Goal: Task Accomplishment & Management: Manage account settings

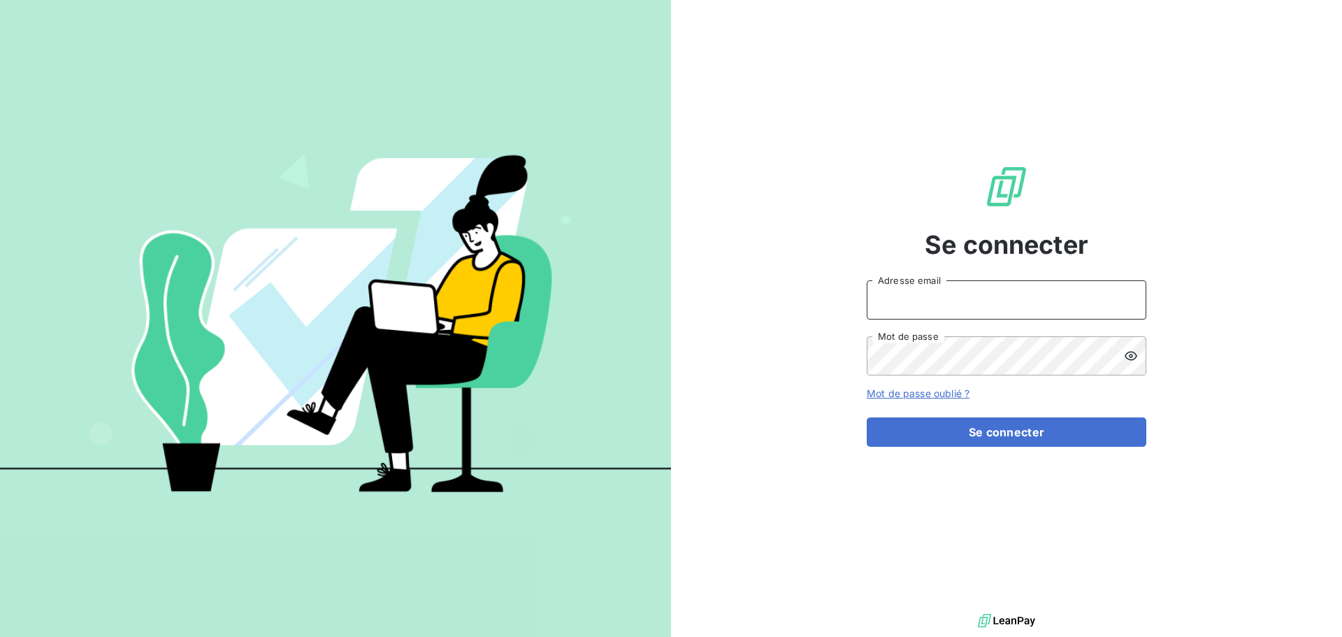
click at [943, 311] on input "Adresse email" at bounding box center [1007, 299] width 280 height 39
type input "anett.auvergne.ap@anett.fr"
click at [867, 417] on button "Se connecter" at bounding box center [1007, 431] width 280 height 29
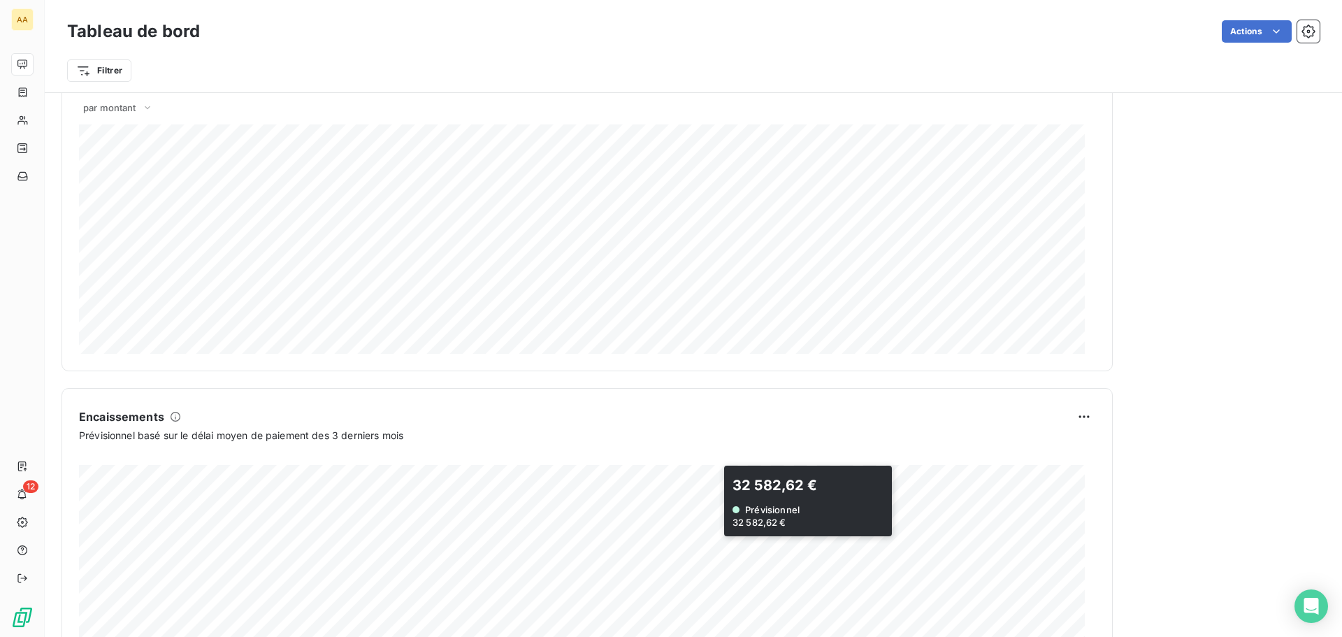
scroll to position [516, 0]
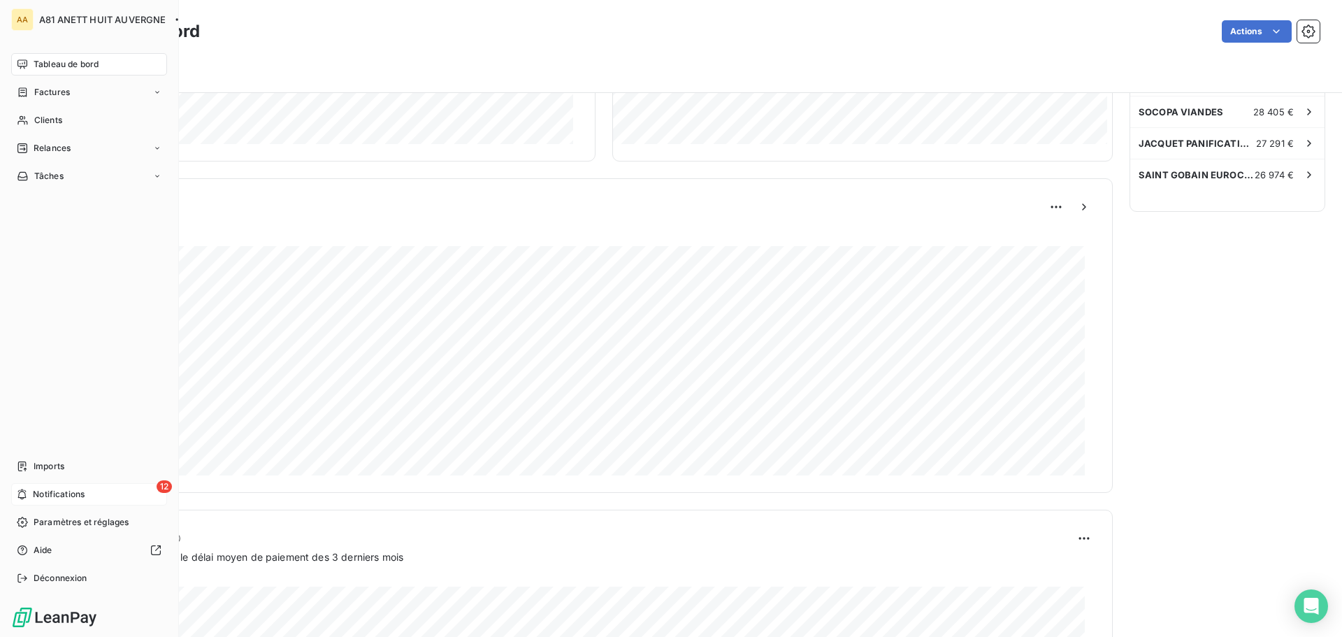
click at [61, 494] on span "Notifications" at bounding box center [59, 494] width 52 height 13
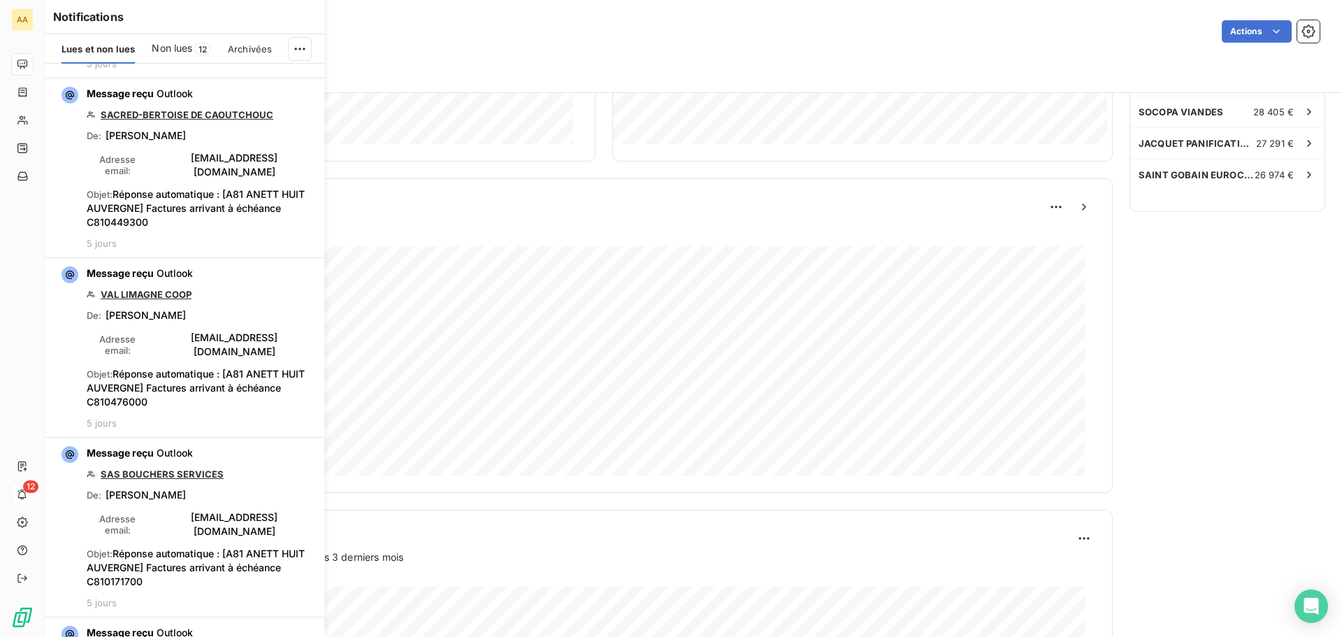
scroll to position [2936, 0]
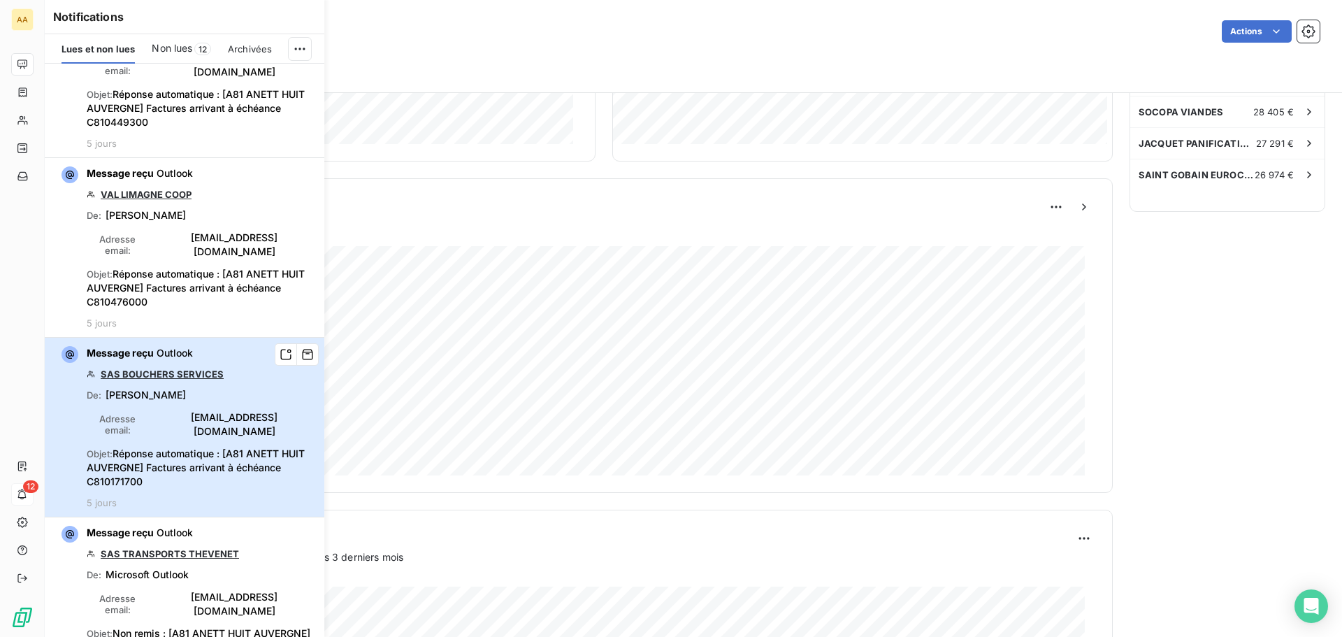
click at [247, 346] on div "Message reçu Outlook SAS BOUCHERS SERVICES De : Pauline JOUAN Adresse email : p…" at bounding box center [201, 427] width 229 height 162
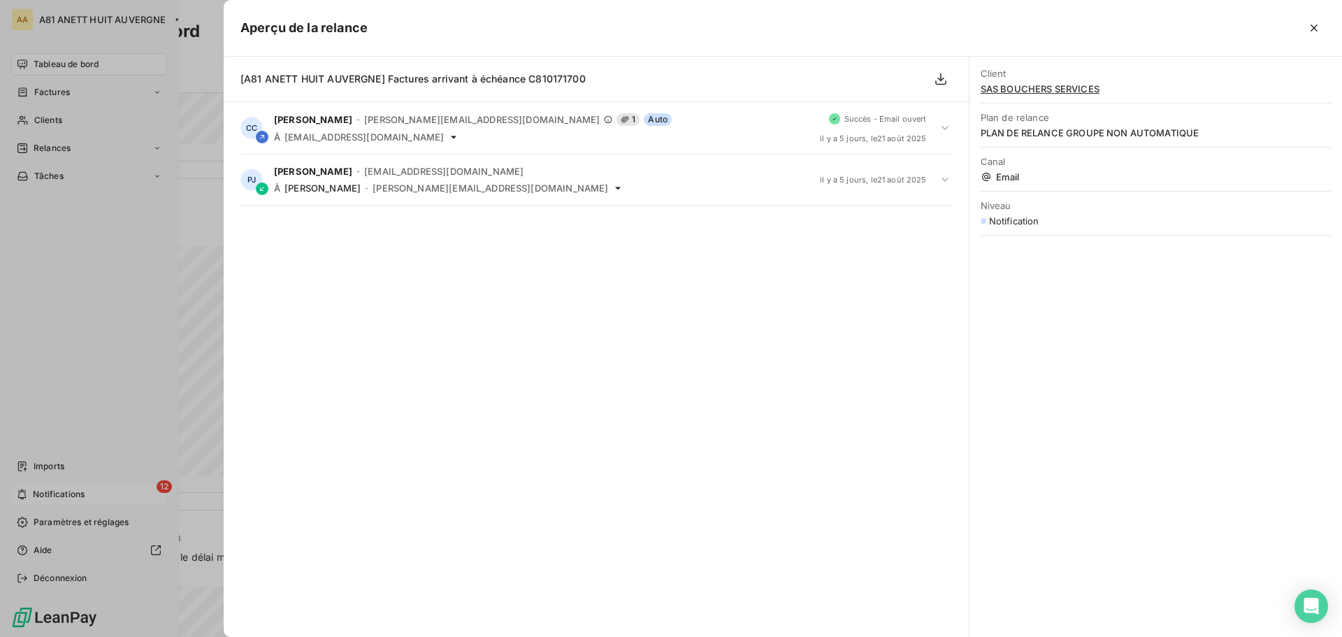
click at [63, 65] on div at bounding box center [671, 318] width 1342 height 637
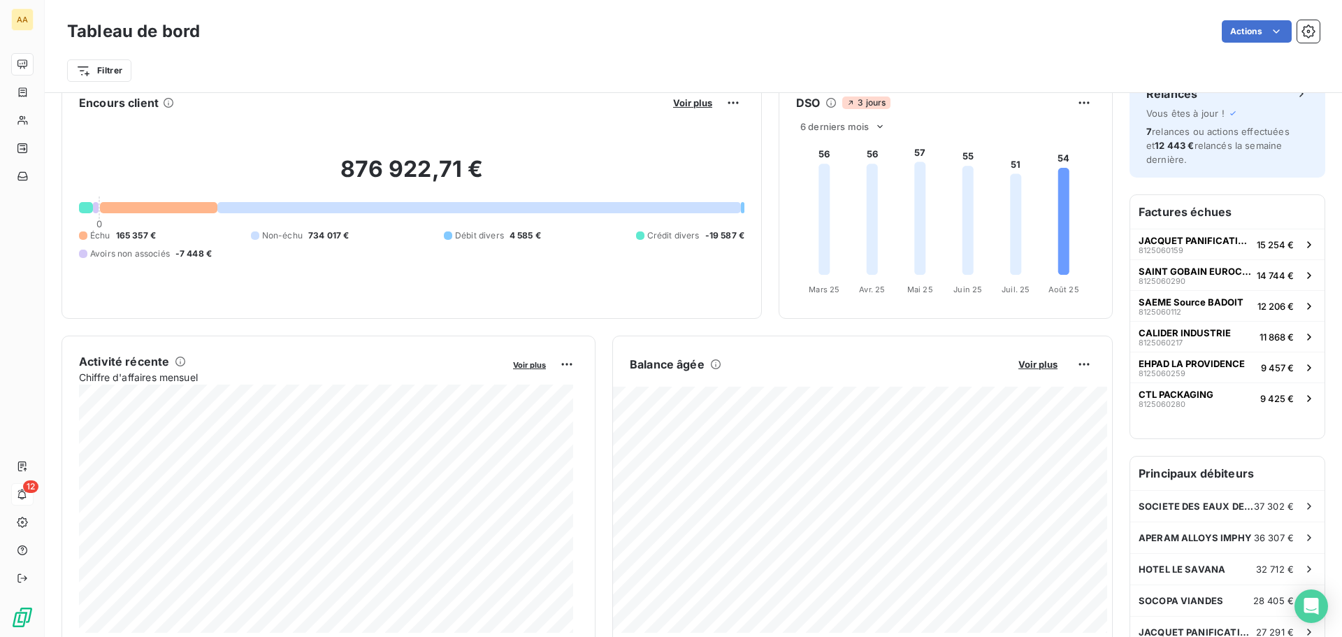
scroll to position [27, 0]
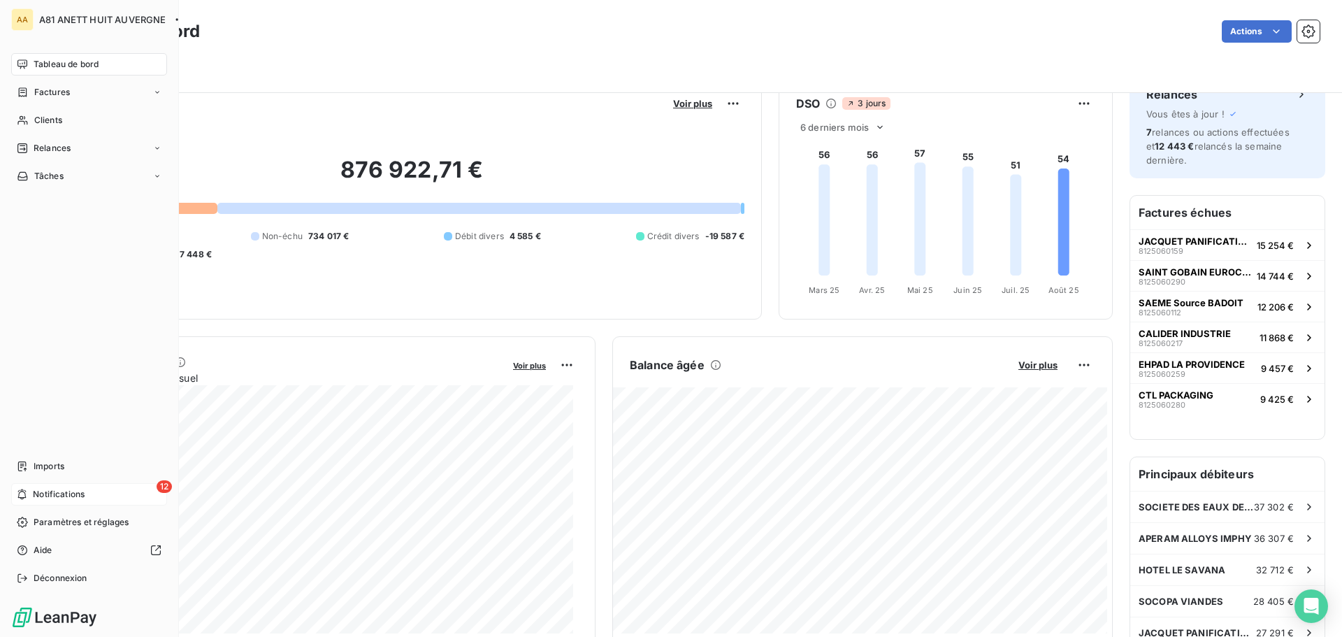
click at [97, 488] on div "12 Notifications" at bounding box center [89, 494] width 156 height 22
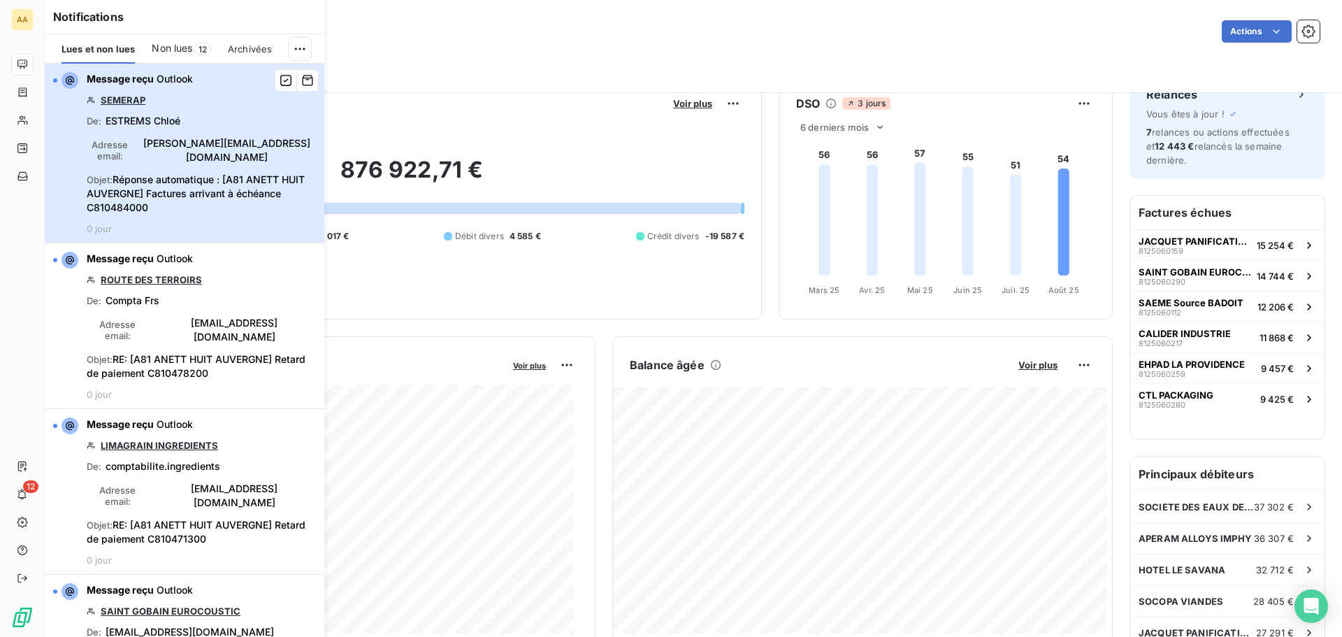
click at [195, 150] on span "c.estrems@semerap.fr" at bounding box center [226, 150] width 179 height 28
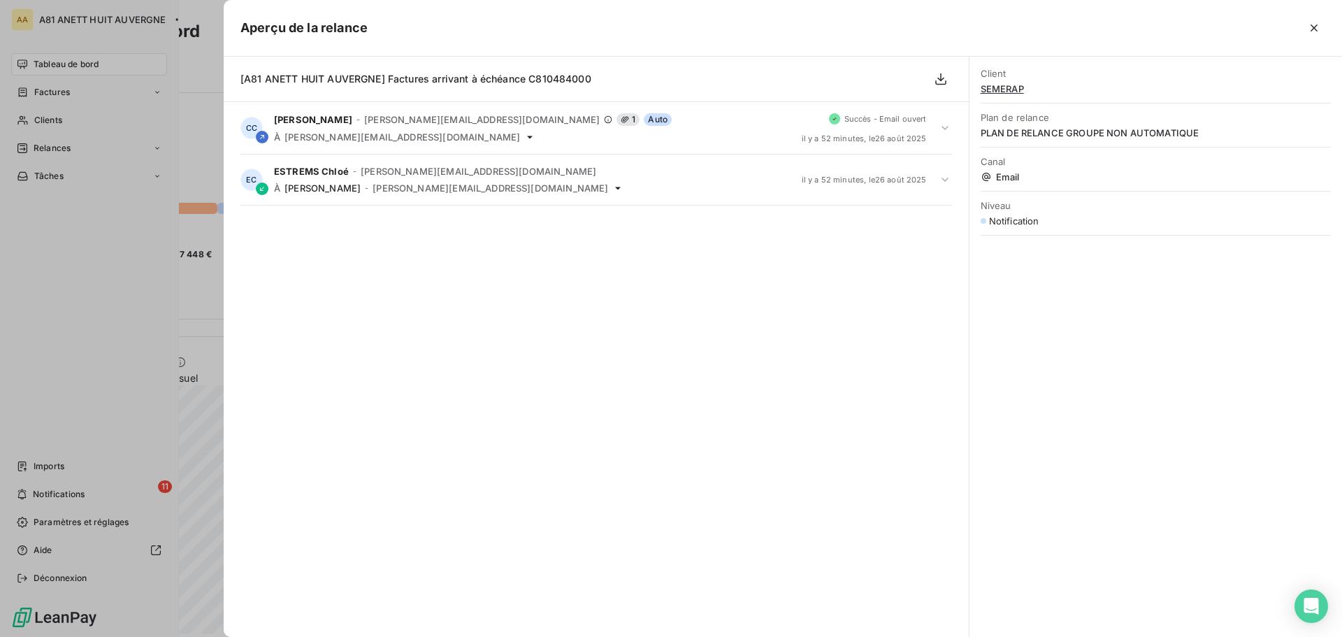
click at [46, 55] on div at bounding box center [671, 318] width 1342 height 637
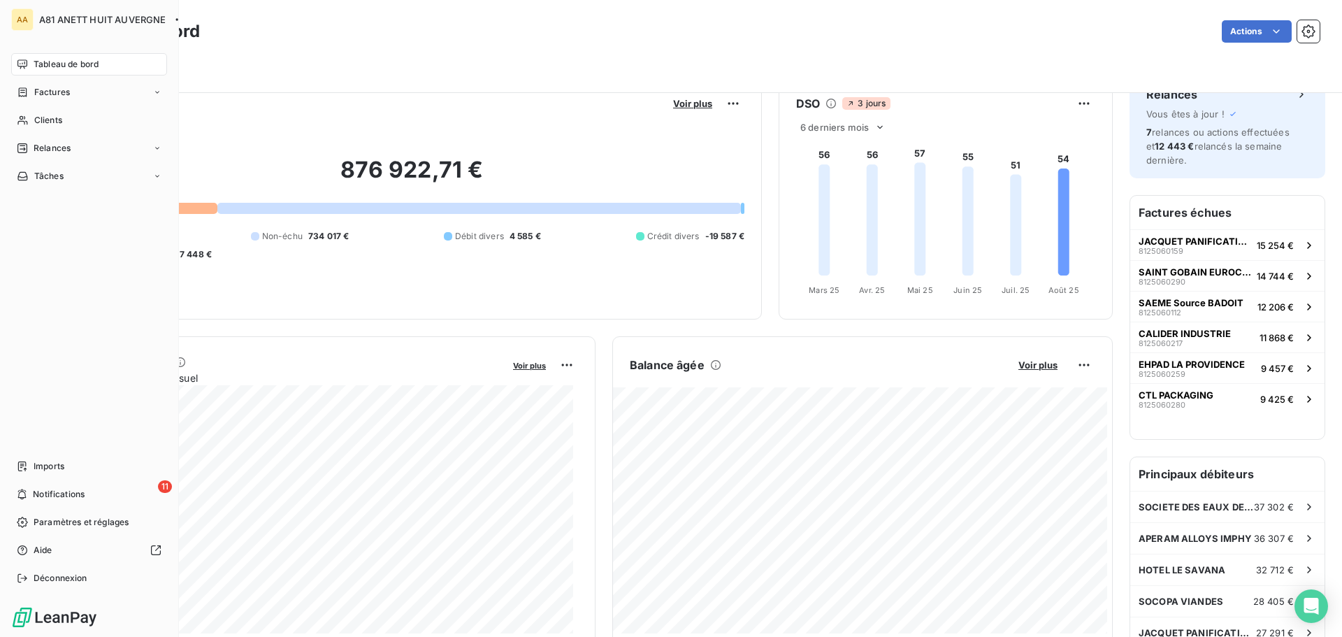
click at [45, 64] on span "Tableau de bord" at bounding box center [66, 64] width 65 height 13
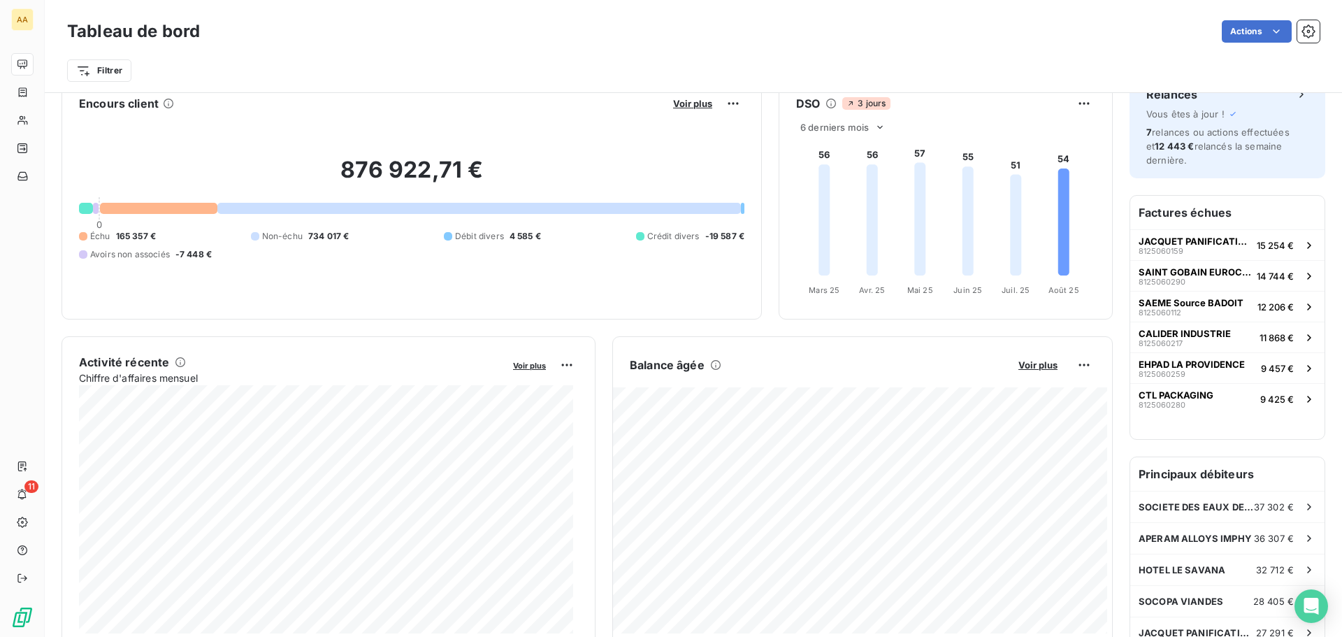
click at [310, 66] on div "Filtrer" at bounding box center [693, 70] width 1253 height 27
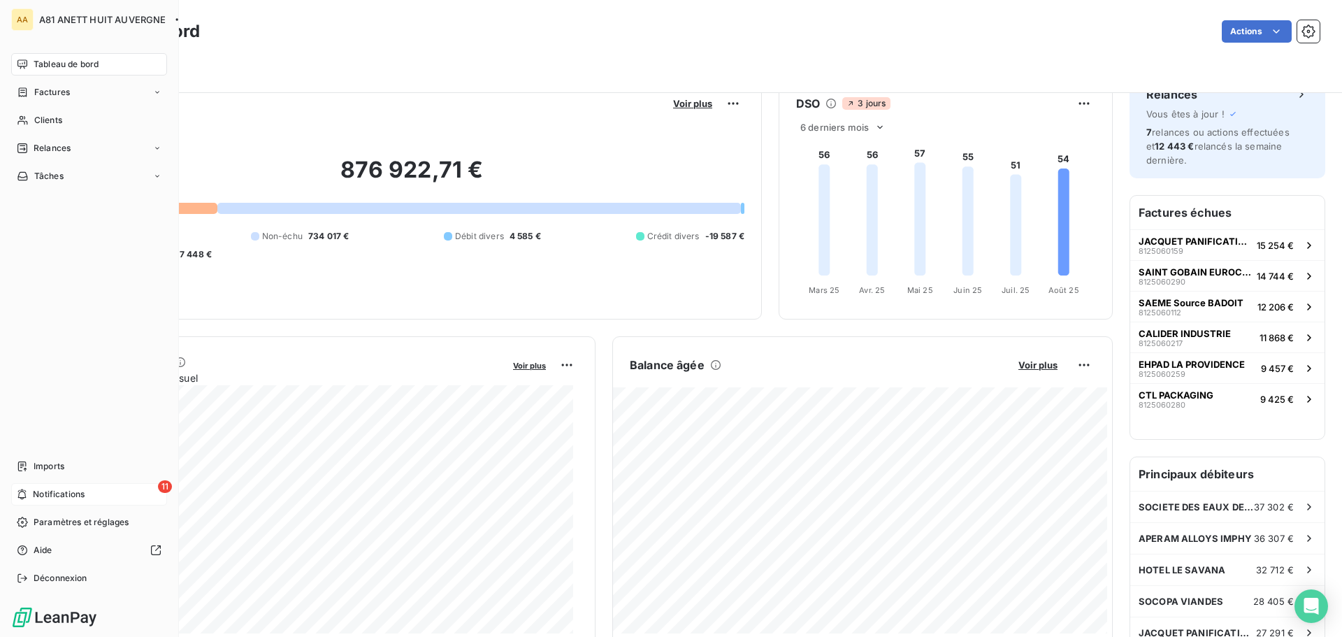
click at [41, 494] on span "Notifications" at bounding box center [59, 494] width 52 height 13
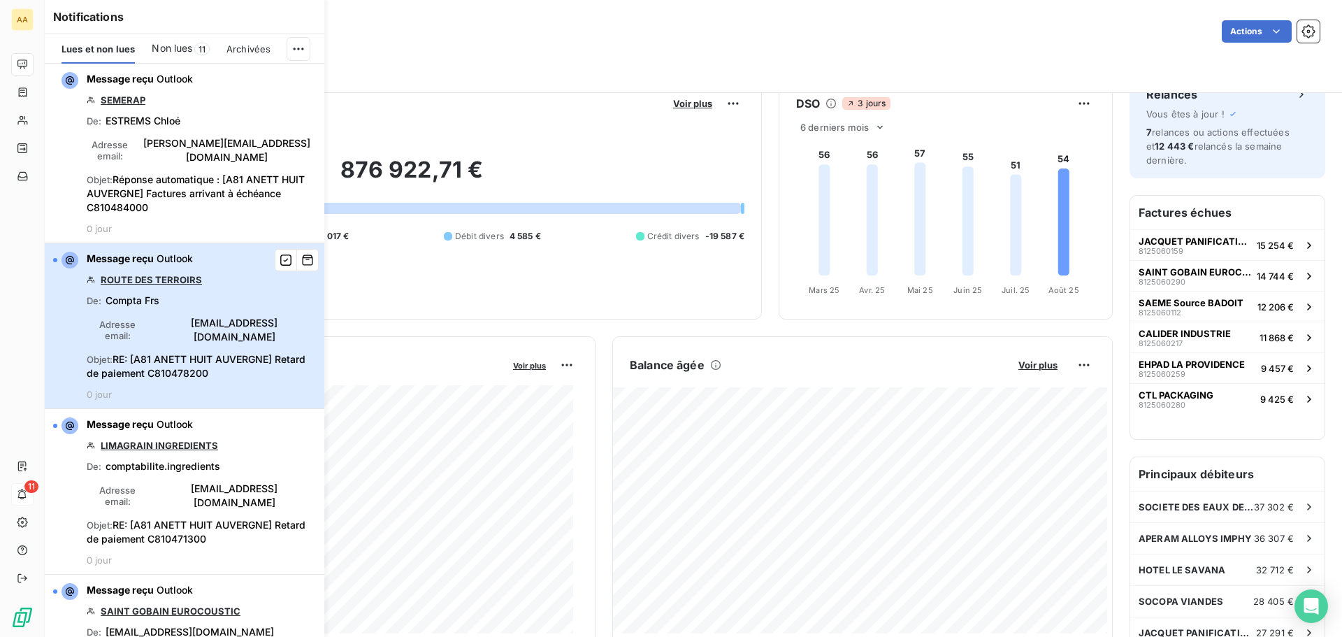
click at [180, 280] on div "Message reçu Outlook ROUTE DES TERROIRS De : Compta Frs Adresse email : compta.…" at bounding box center [201, 326] width 229 height 148
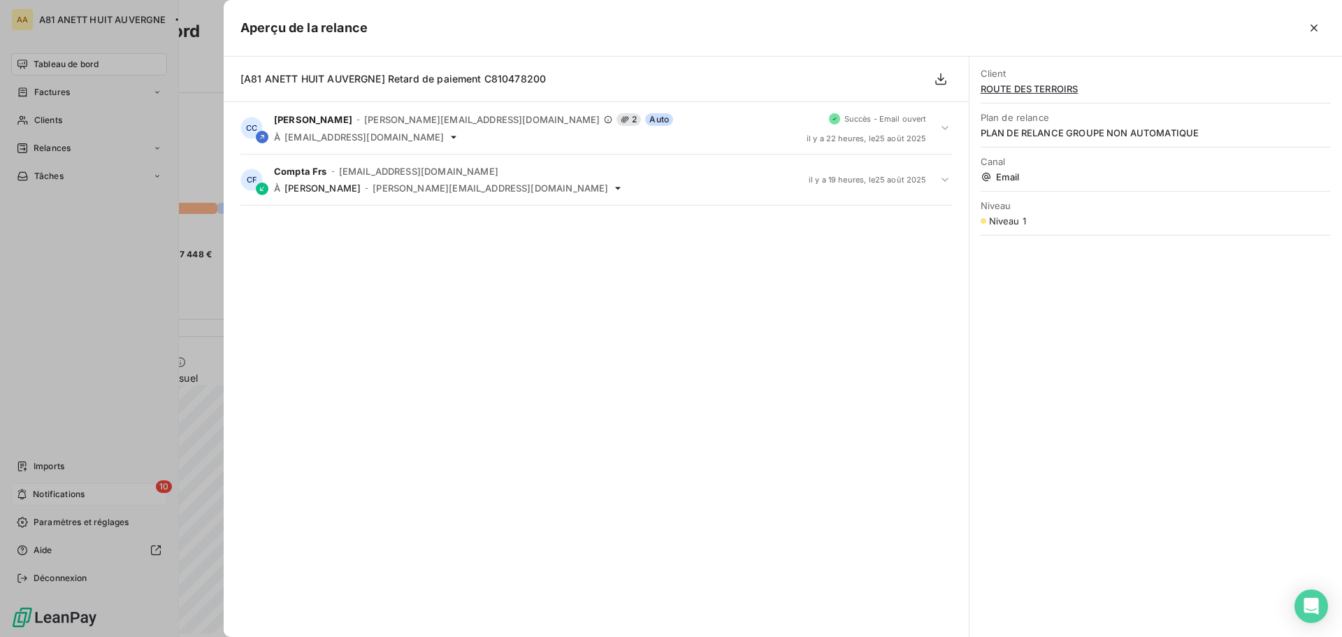
click at [44, 503] on div at bounding box center [671, 318] width 1342 height 637
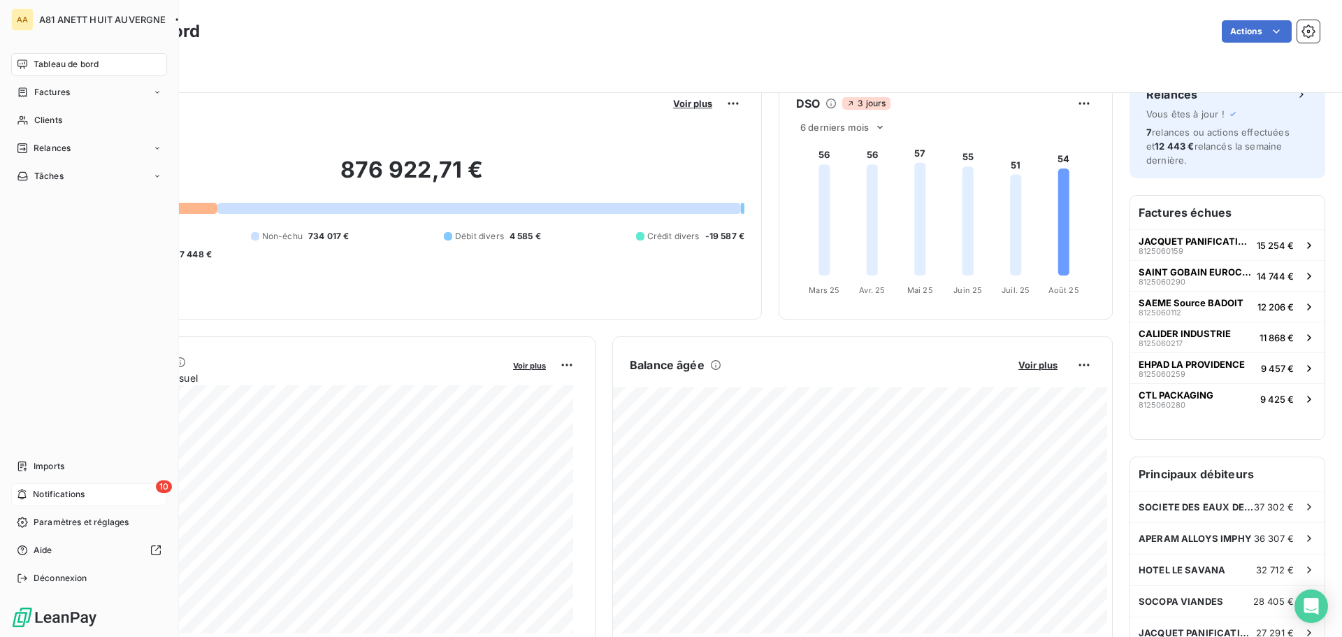
click at [84, 502] on div "10 Notifications" at bounding box center [89, 494] width 156 height 22
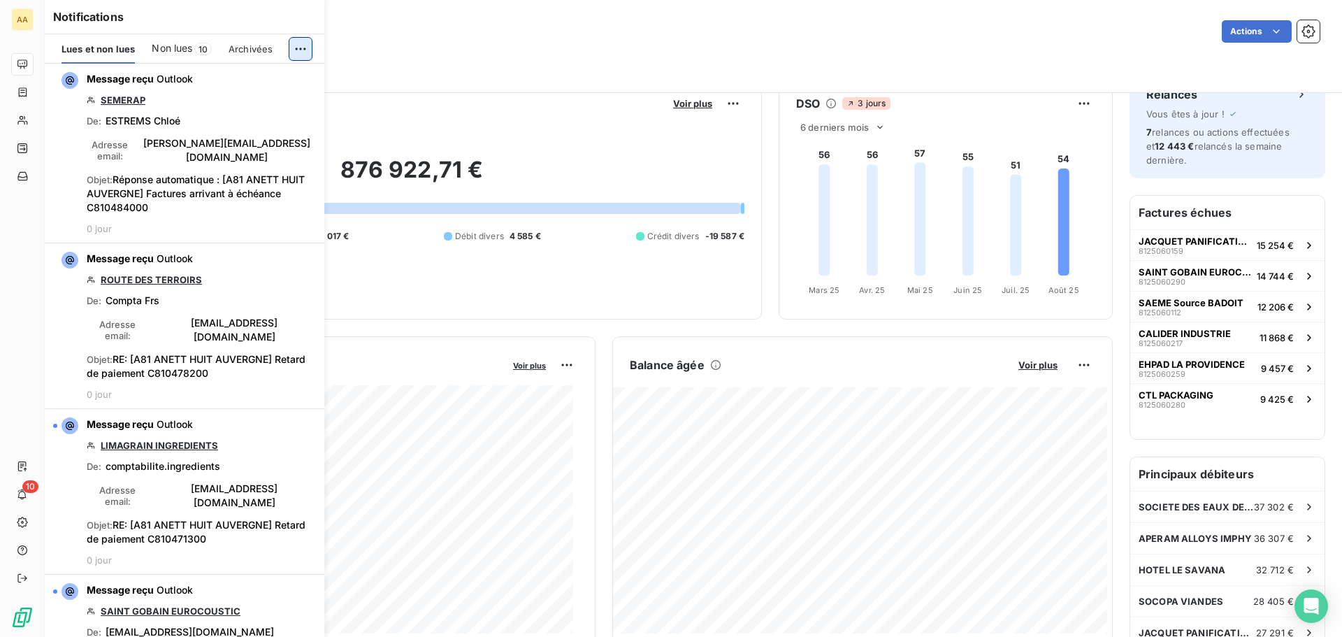
click at [301, 49] on html "AA 10 Tableau de bord Actions Filtrer Encours client Voir plus 876 922,71 € 0 É…" at bounding box center [671, 318] width 1342 height 637
click at [222, 82] on div "Tout marquer comme lu" at bounding box center [207, 80] width 196 height 22
click at [297, 48] on html "AA 10 Tableau de bord Actions Filtrer Encours client Voir plus 876 922,71 € 0 É…" at bounding box center [671, 318] width 1342 height 637
click at [135, 100] on div "Tout archiver et marquer comme lu" at bounding box center [207, 105] width 196 height 22
click at [480, 63] on div "Filtrer" at bounding box center [693, 70] width 1253 height 27
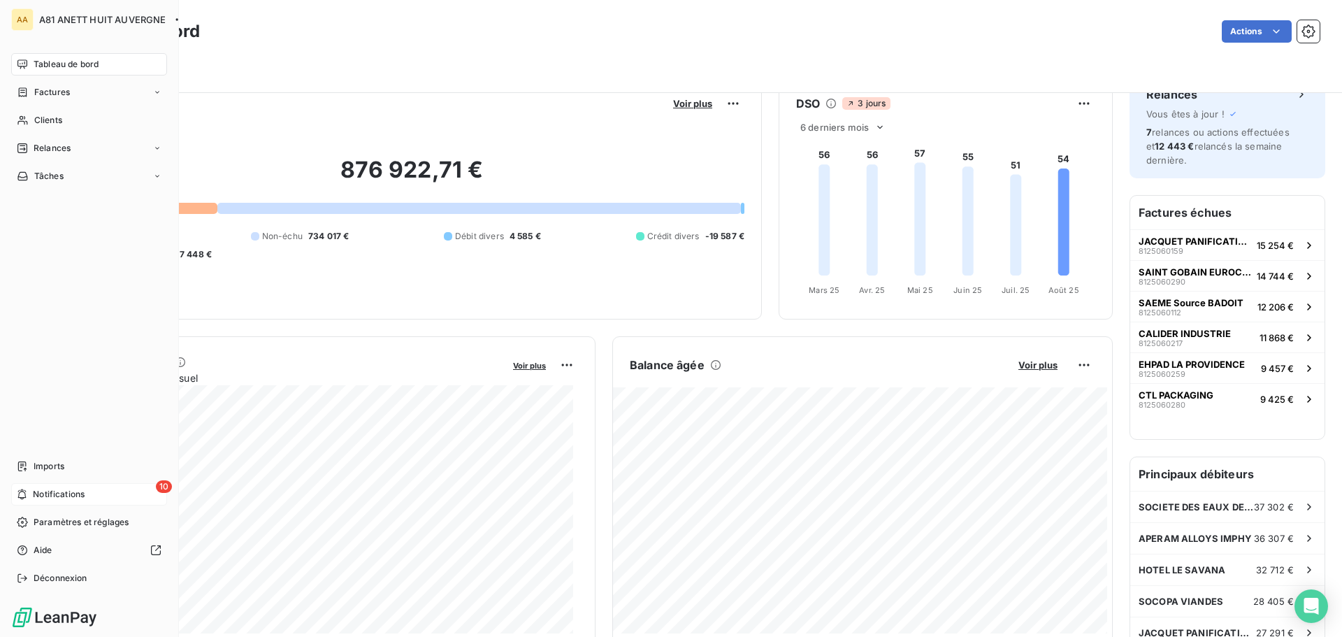
click at [61, 490] on span "Notifications" at bounding box center [59, 494] width 52 height 13
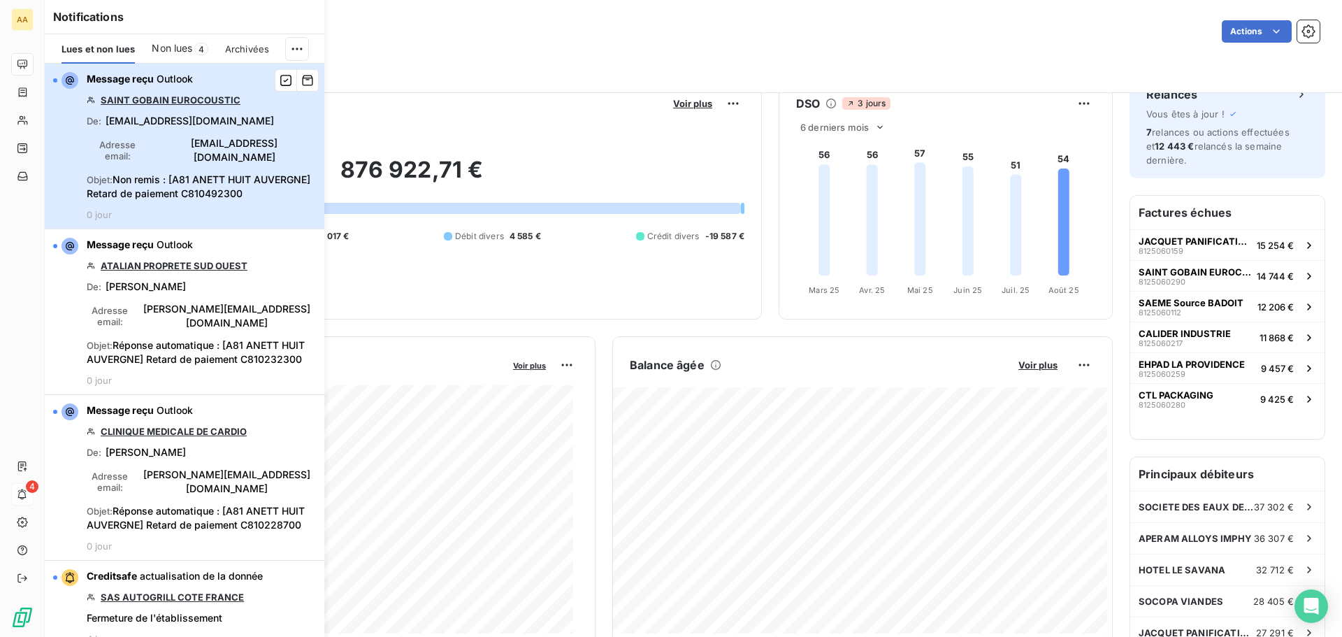
click at [58, 84] on div "button" at bounding box center [65, 80] width 25 height 17
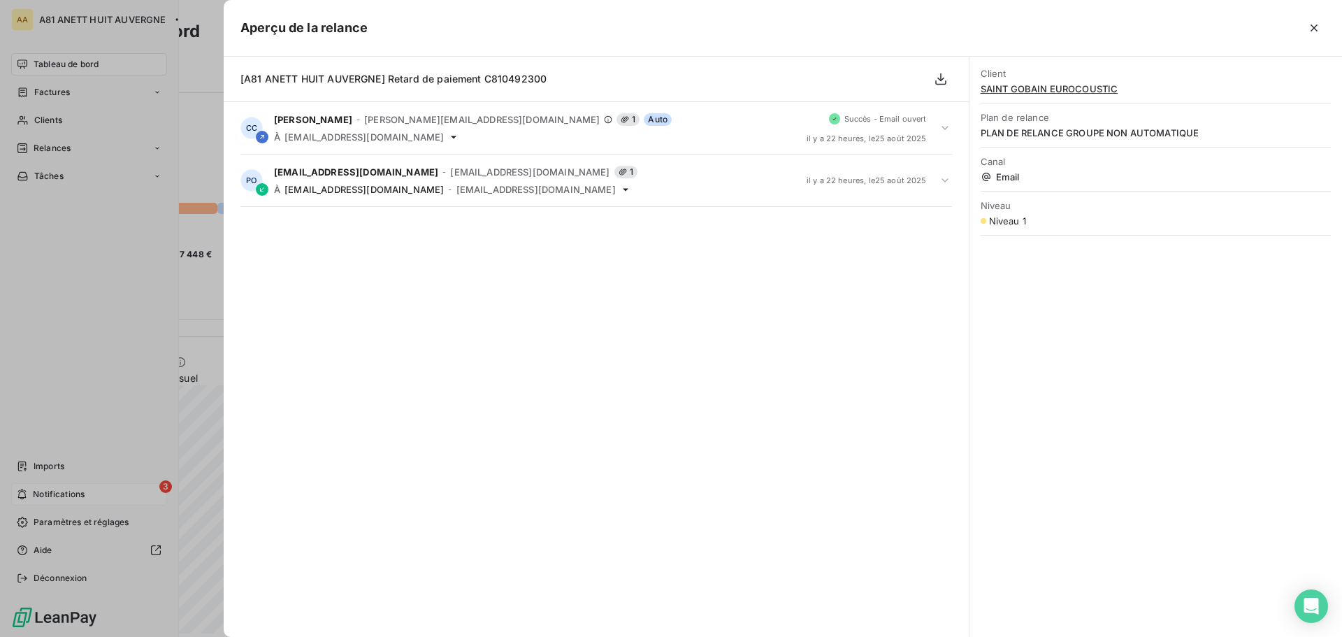
click at [50, 495] on div at bounding box center [671, 318] width 1342 height 637
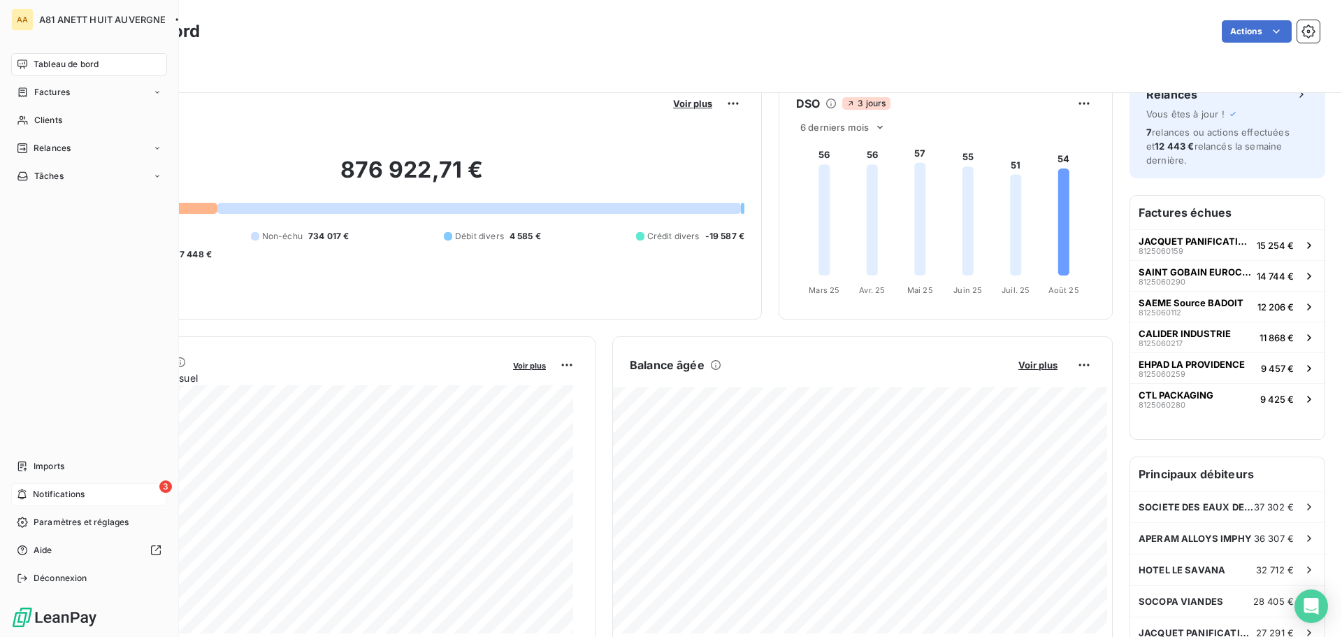
click at [54, 504] on div "3 Notifications" at bounding box center [89, 494] width 156 height 22
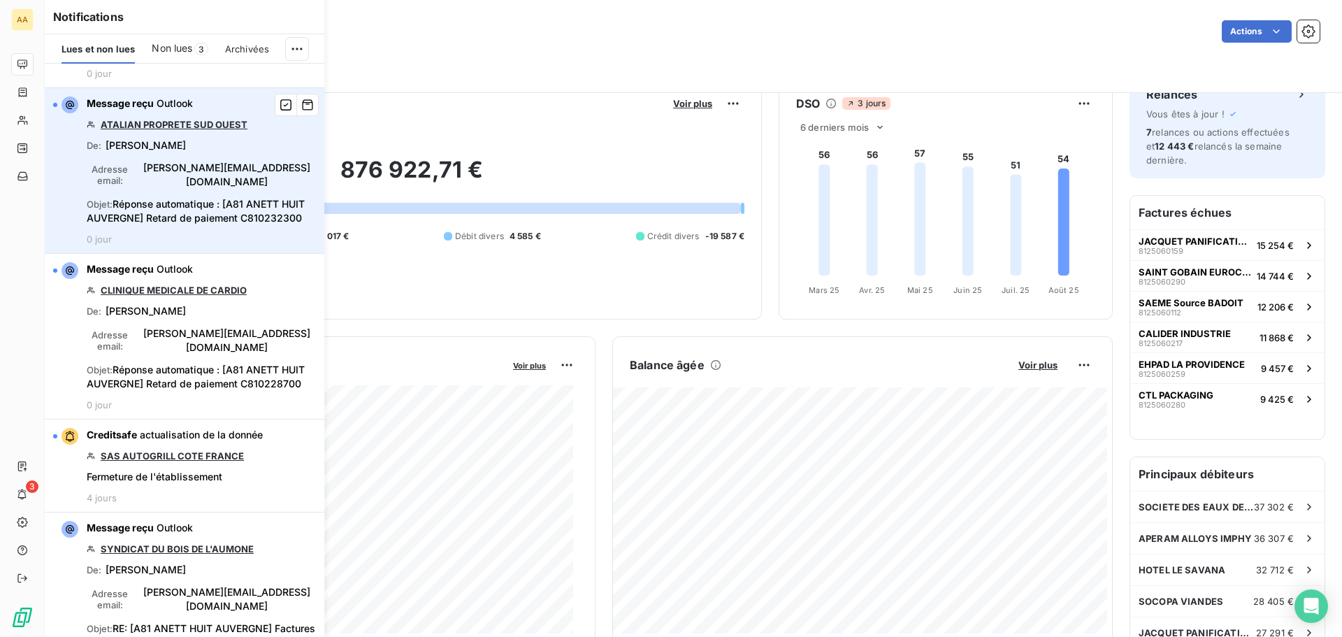
scroll to position [210, 0]
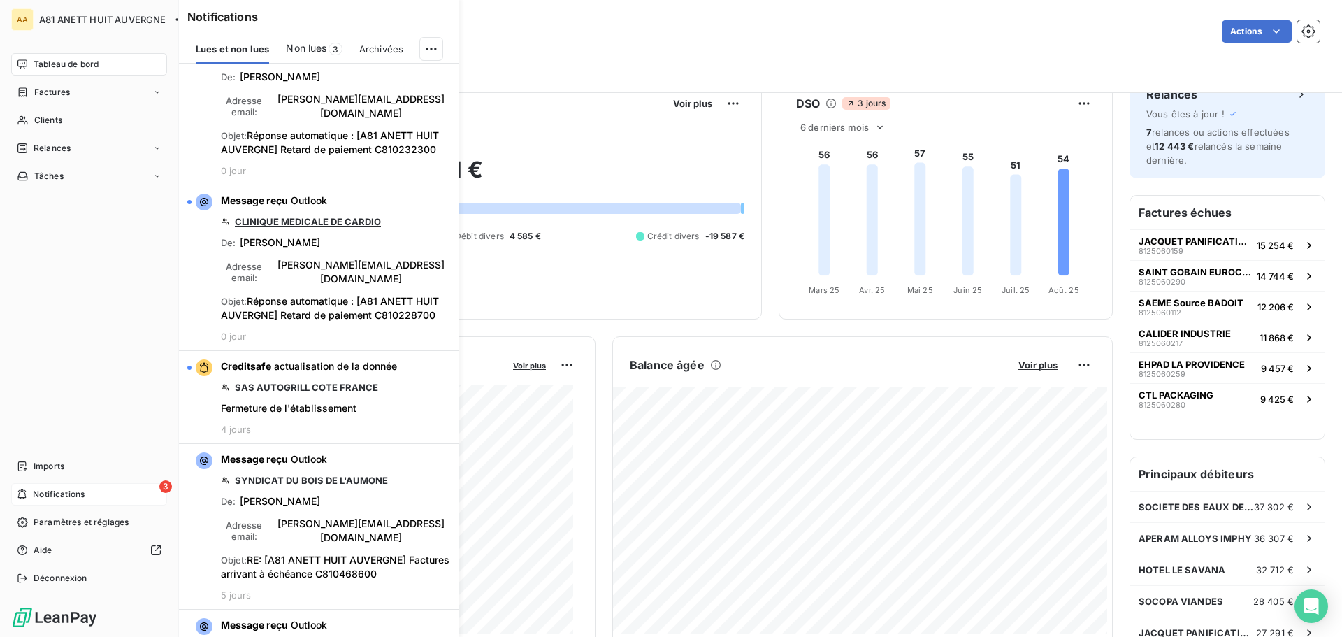
click at [68, 500] on div "3 Notifications" at bounding box center [89, 494] width 156 height 22
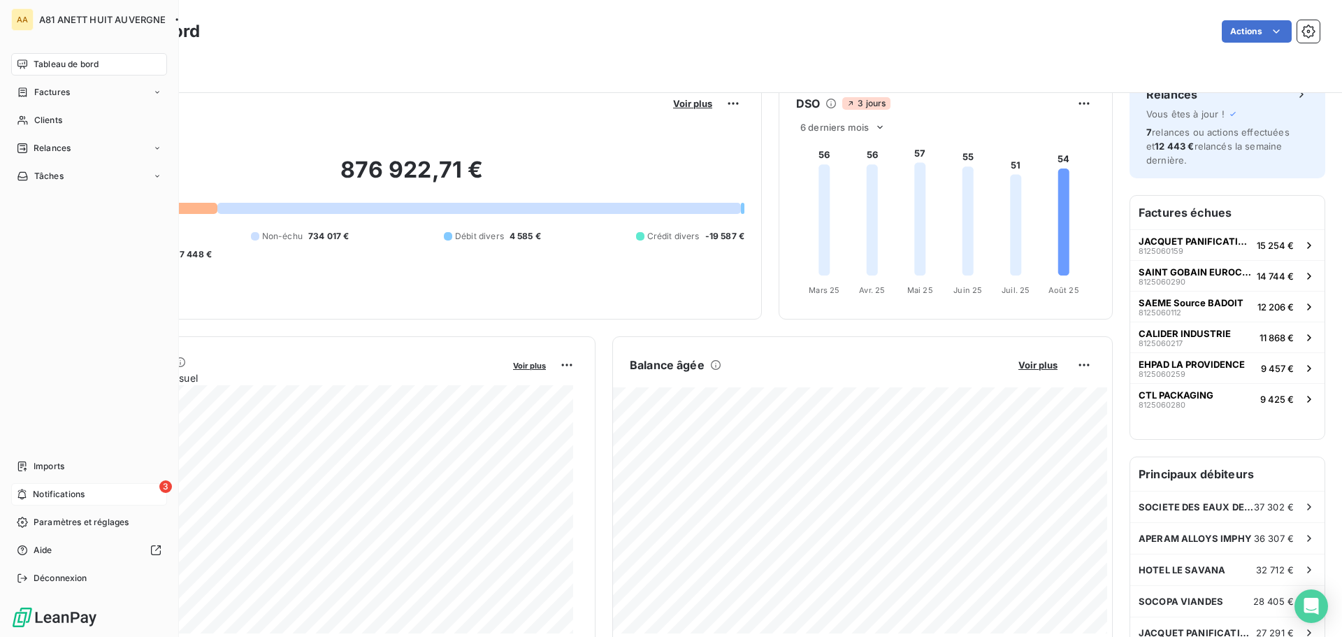
click at [68, 500] on div "3 Notifications" at bounding box center [89, 494] width 156 height 22
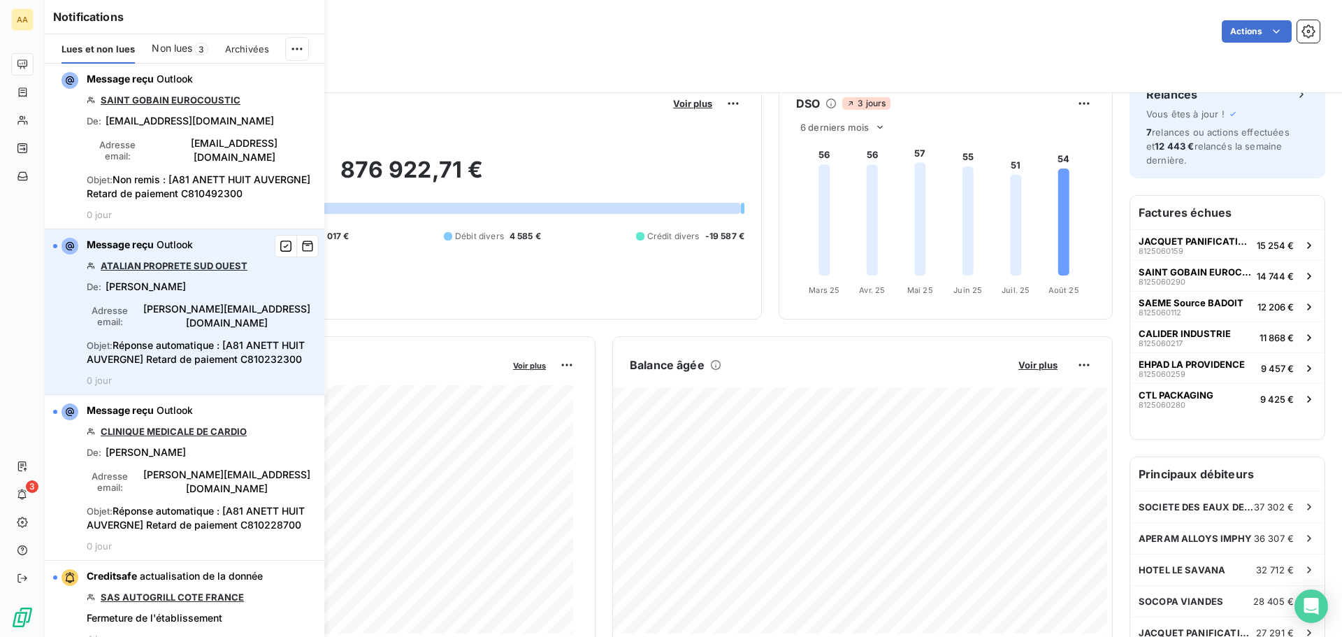
click at [232, 260] on link "ATALIAN PROPRETE SUD OUEST" at bounding box center [174, 265] width 147 height 11
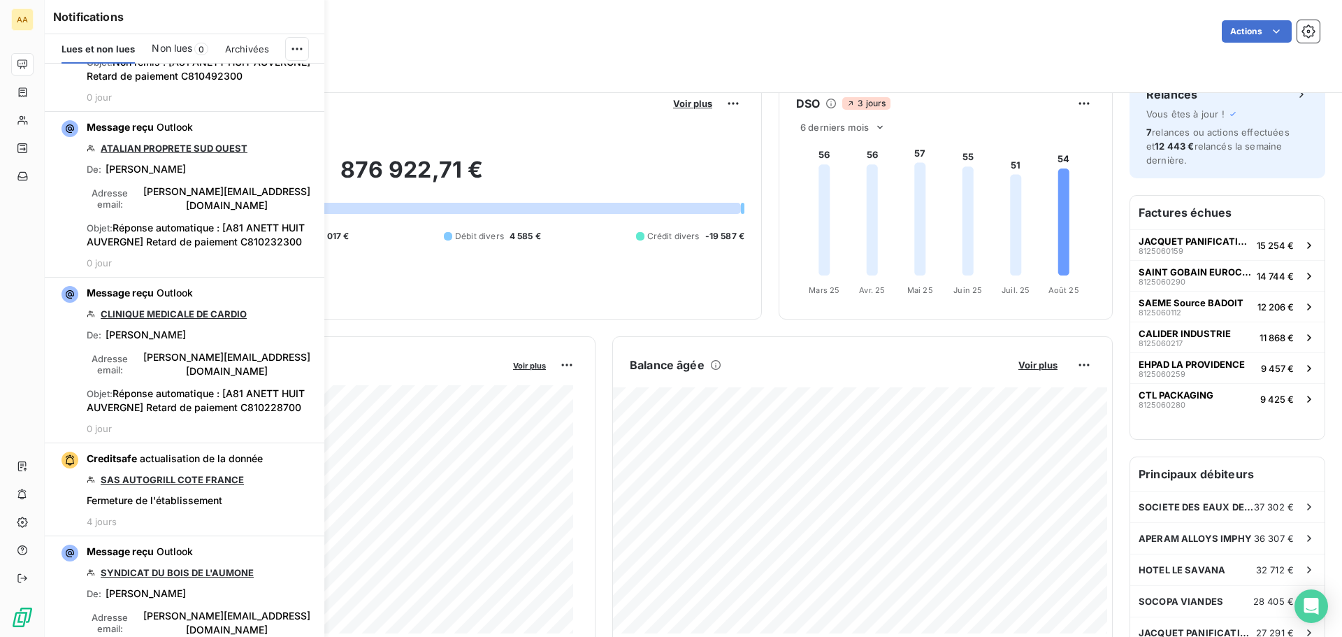
scroll to position [0, 0]
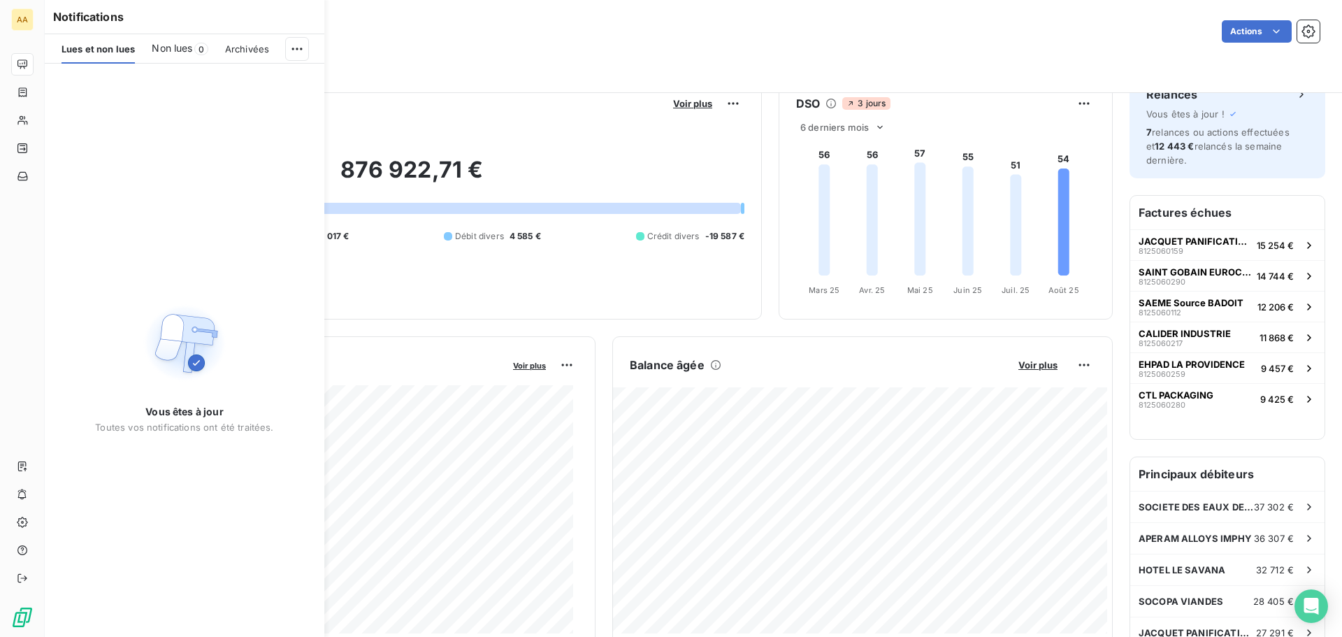
click at [651, 64] on div "Filtrer" at bounding box center [693, 70] width 1253 height 27
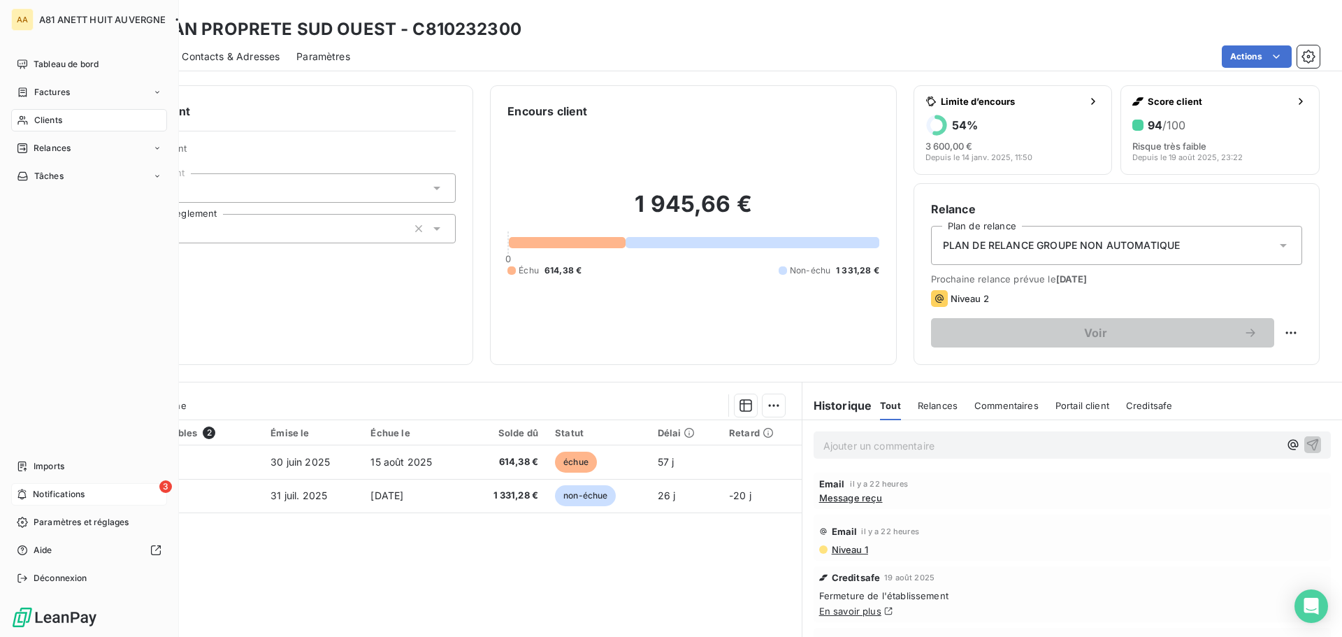
click at [36, 493] on span "Notifications" at bounding box center [59, 494] width 52 height 13
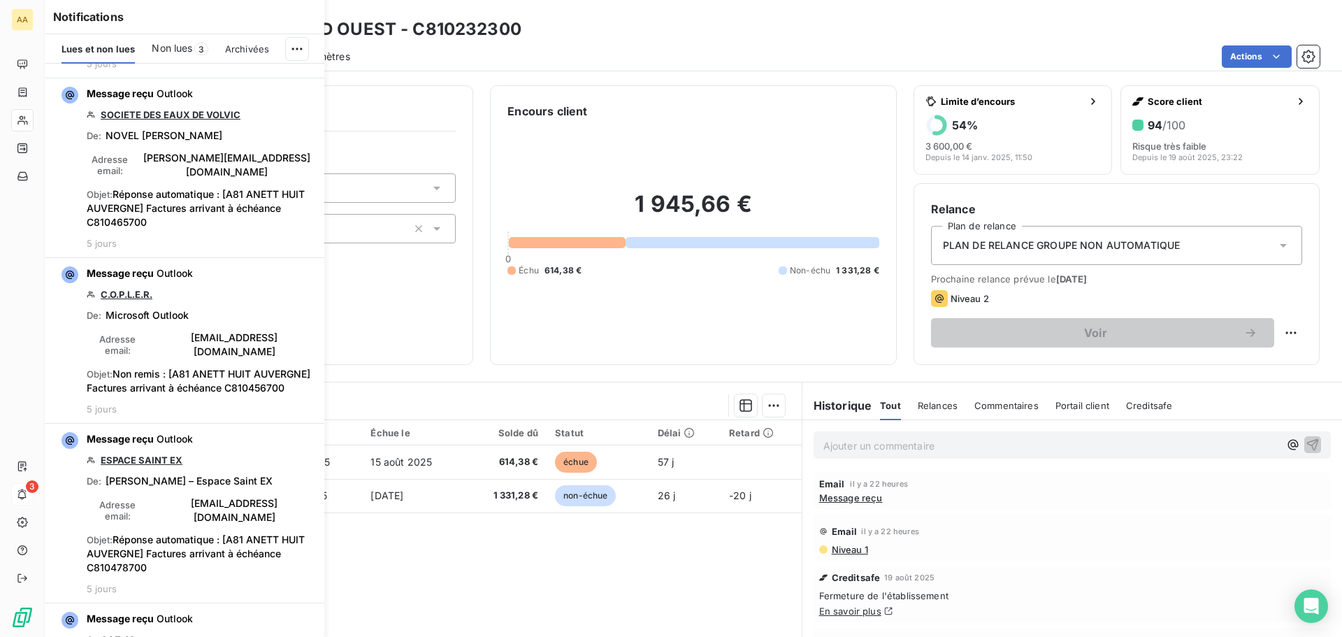
scroll to position [419, 0]
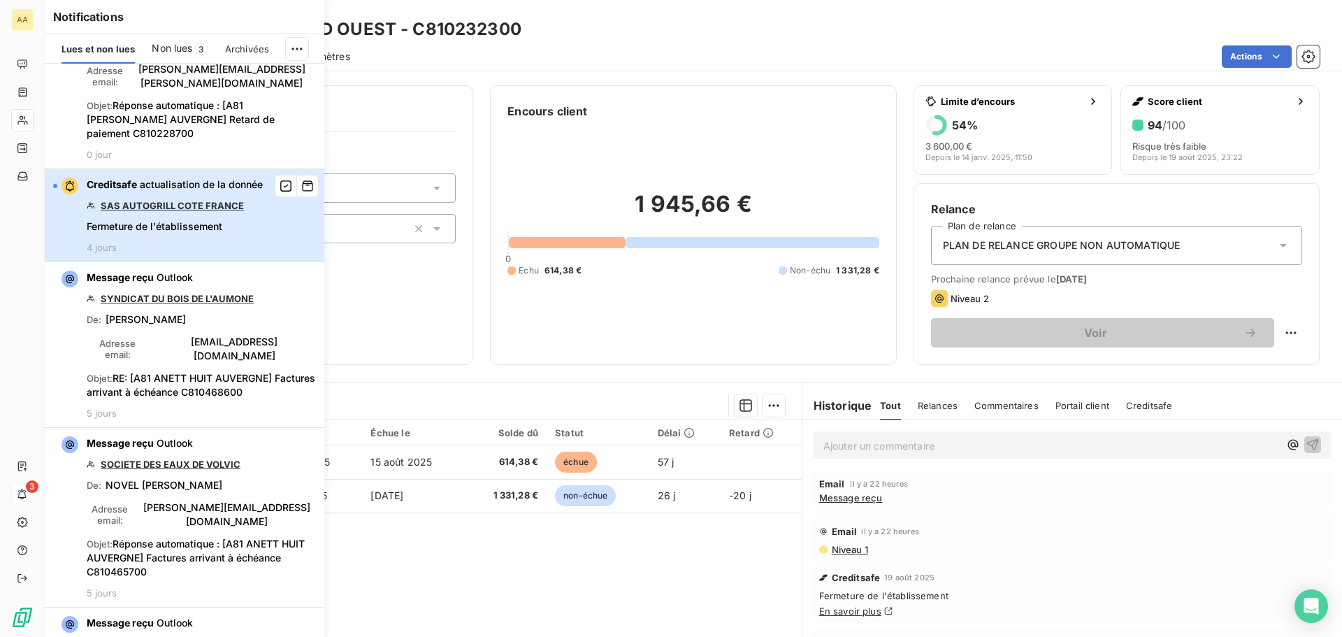
click at [129, 221] on span "Fermeture de l'établissement" at bounding box center [155, 226] width 136 height 14
